Goal: Information Seeking & Learning: Answer question/provide support

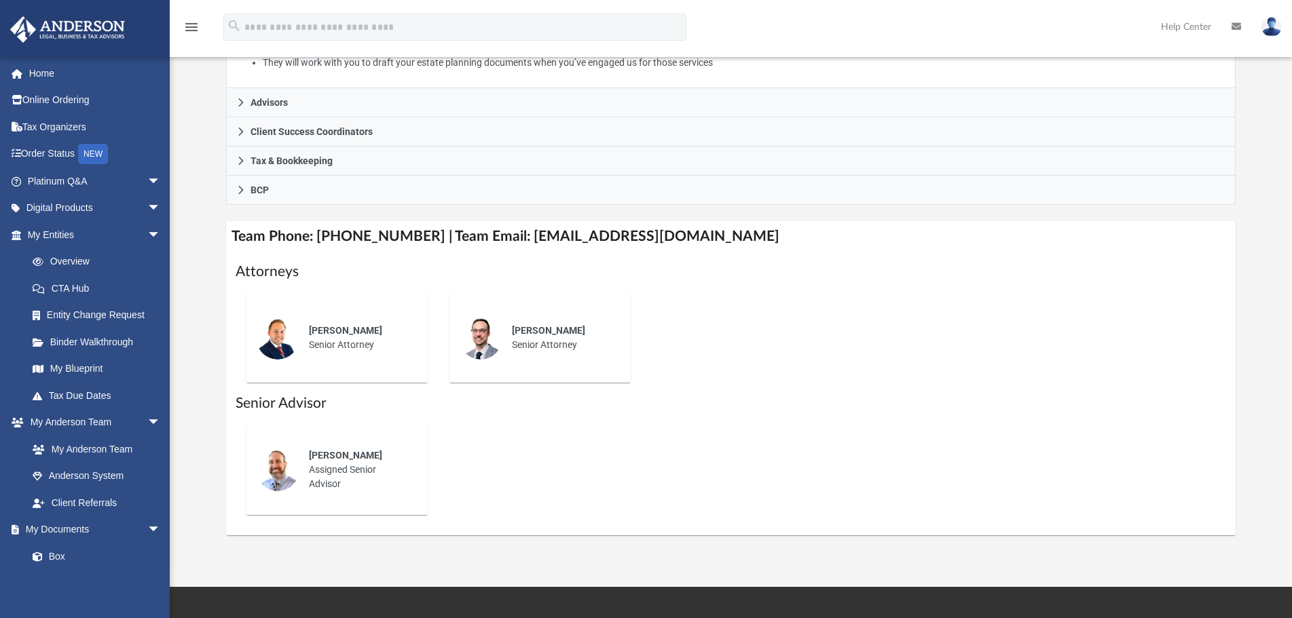
scroll to position [407, 0]
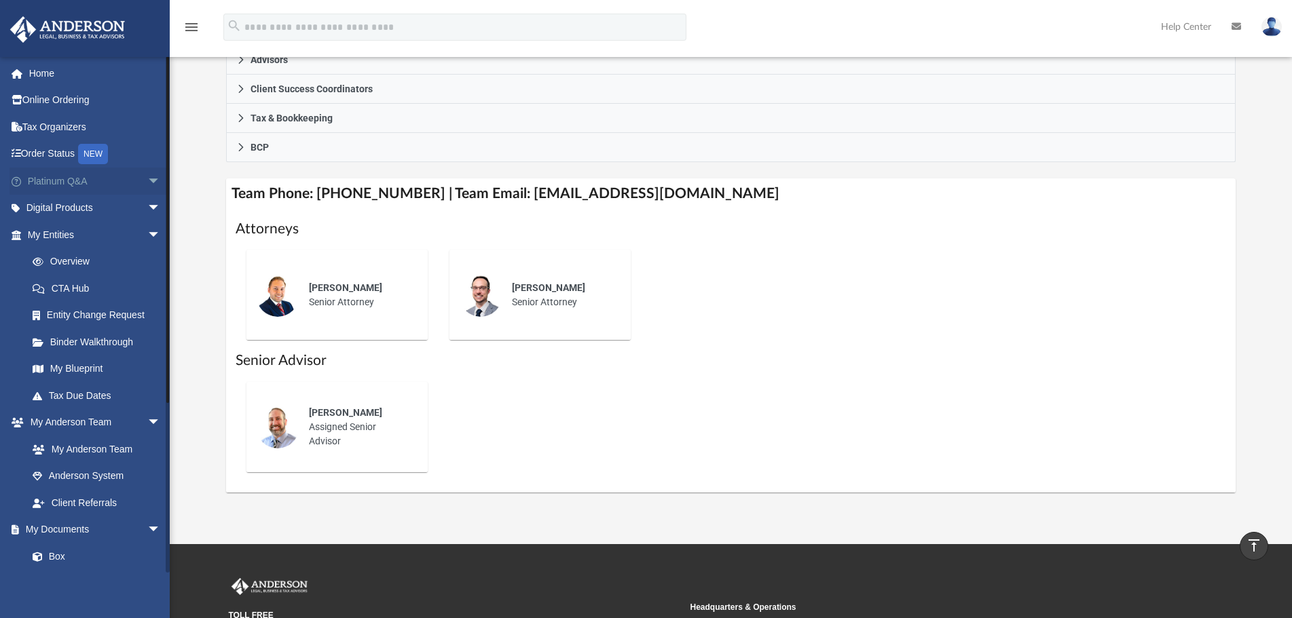
click at [121, 181] on link "Platinum Q&A arrow_drop_down" at bounding box center [96, 181] width 172 height 27
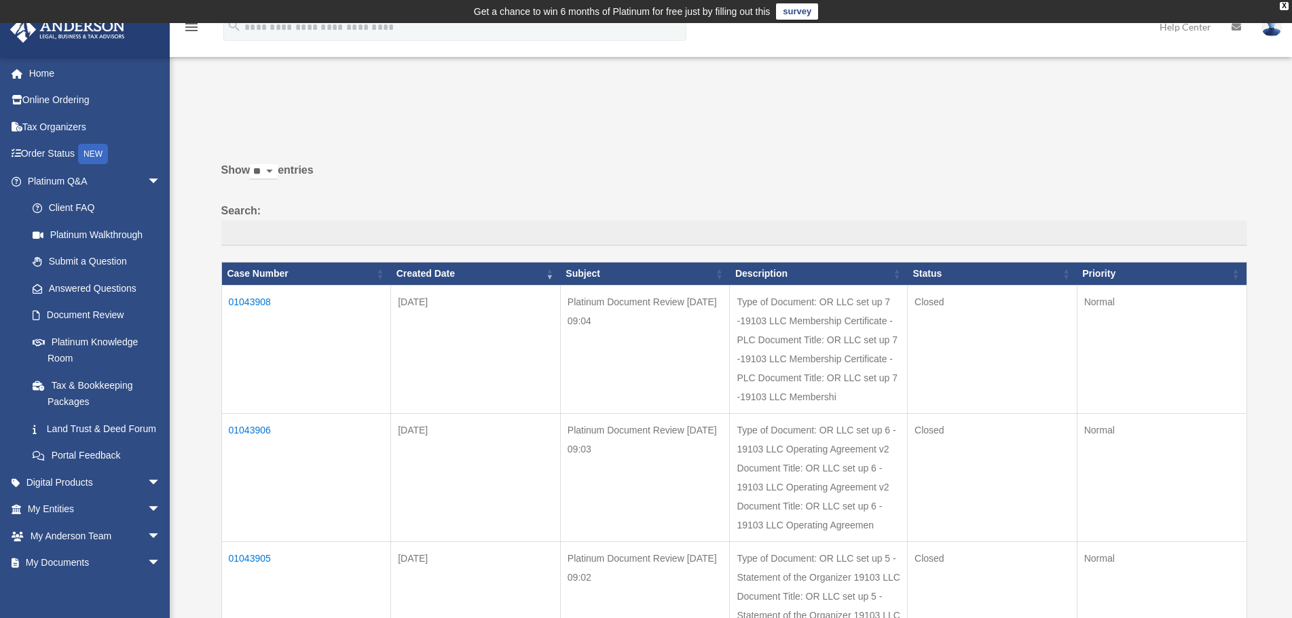
click at [250, 430] on td "01043906" at bounding box center [306, 477] width 170 height 128
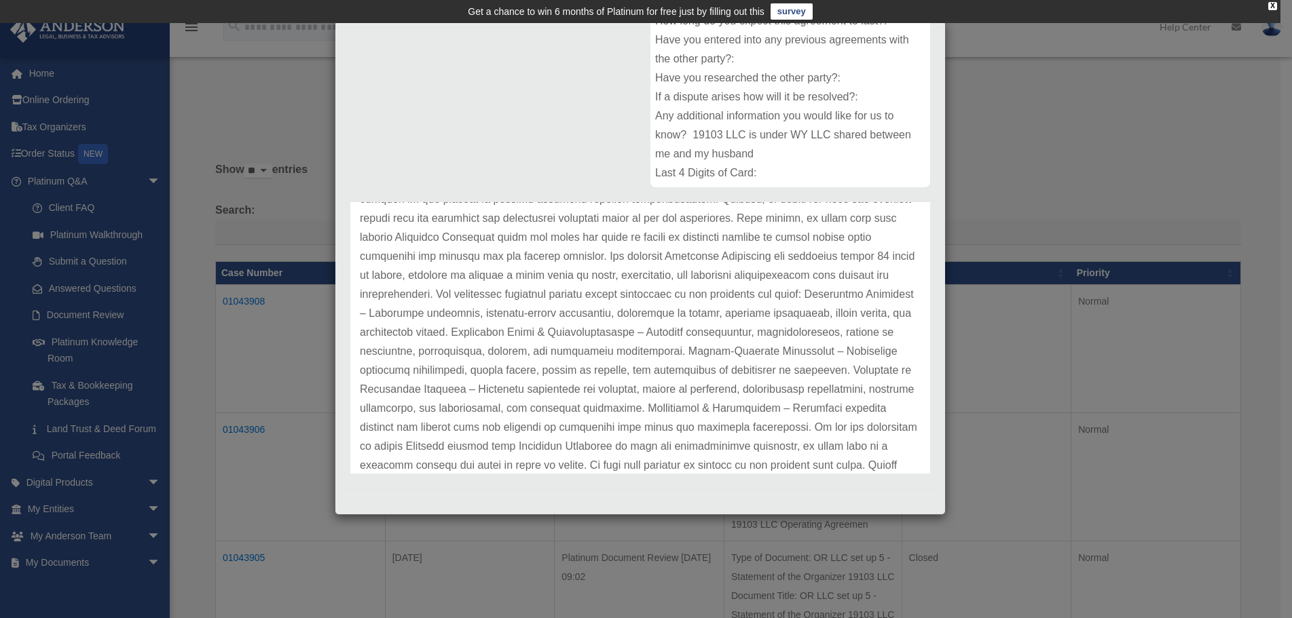
scroll to position [246, 0]
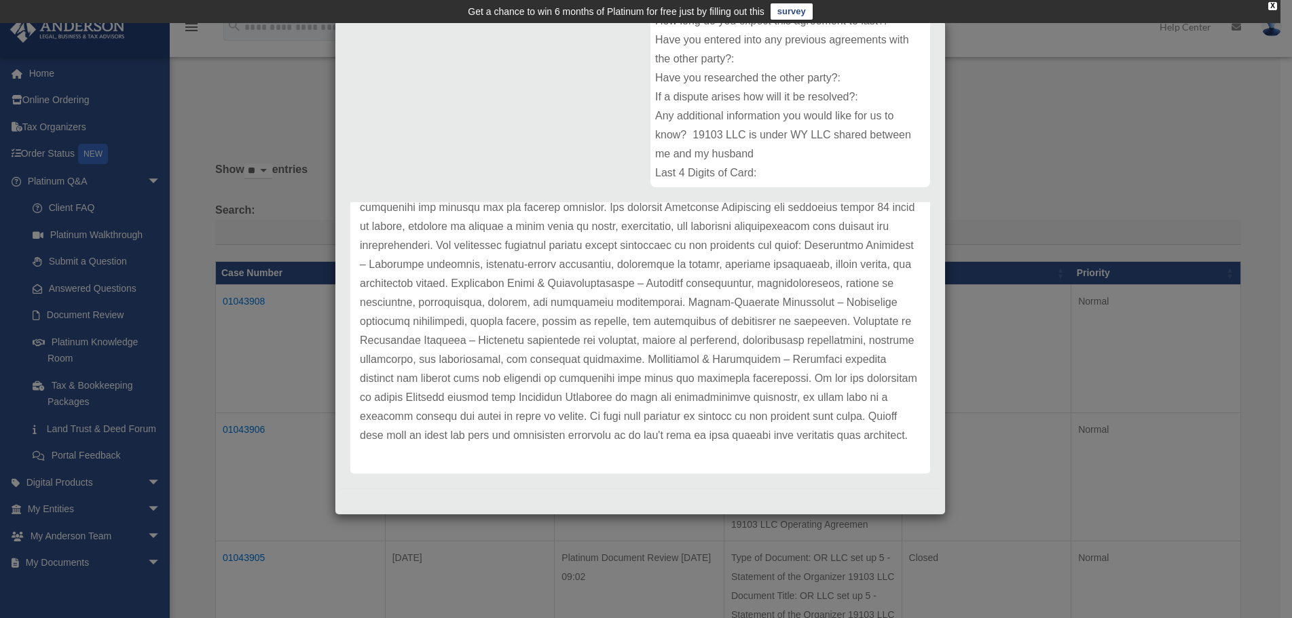
click at [1089, 377] on div "Case Detail × Platinum Document Review 07/16/2025 09:03 Case Number 01043906 Cr…" at bounding box center [646, 309] width 1292 height 618
